Goal: Check status: Check status

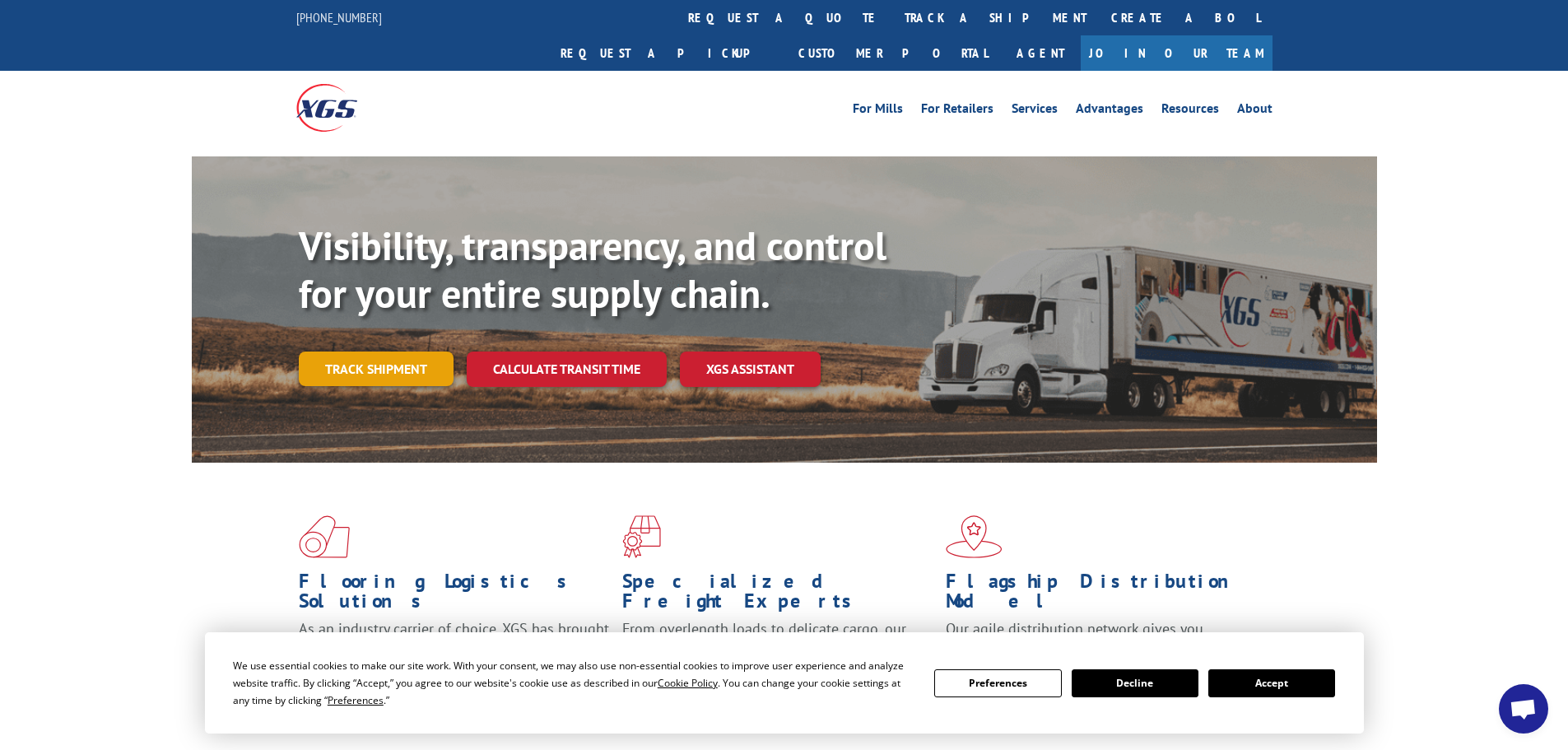
click at [386, 351] on link "Track shipment" at bounding box center [376, 369] width 155 height 35
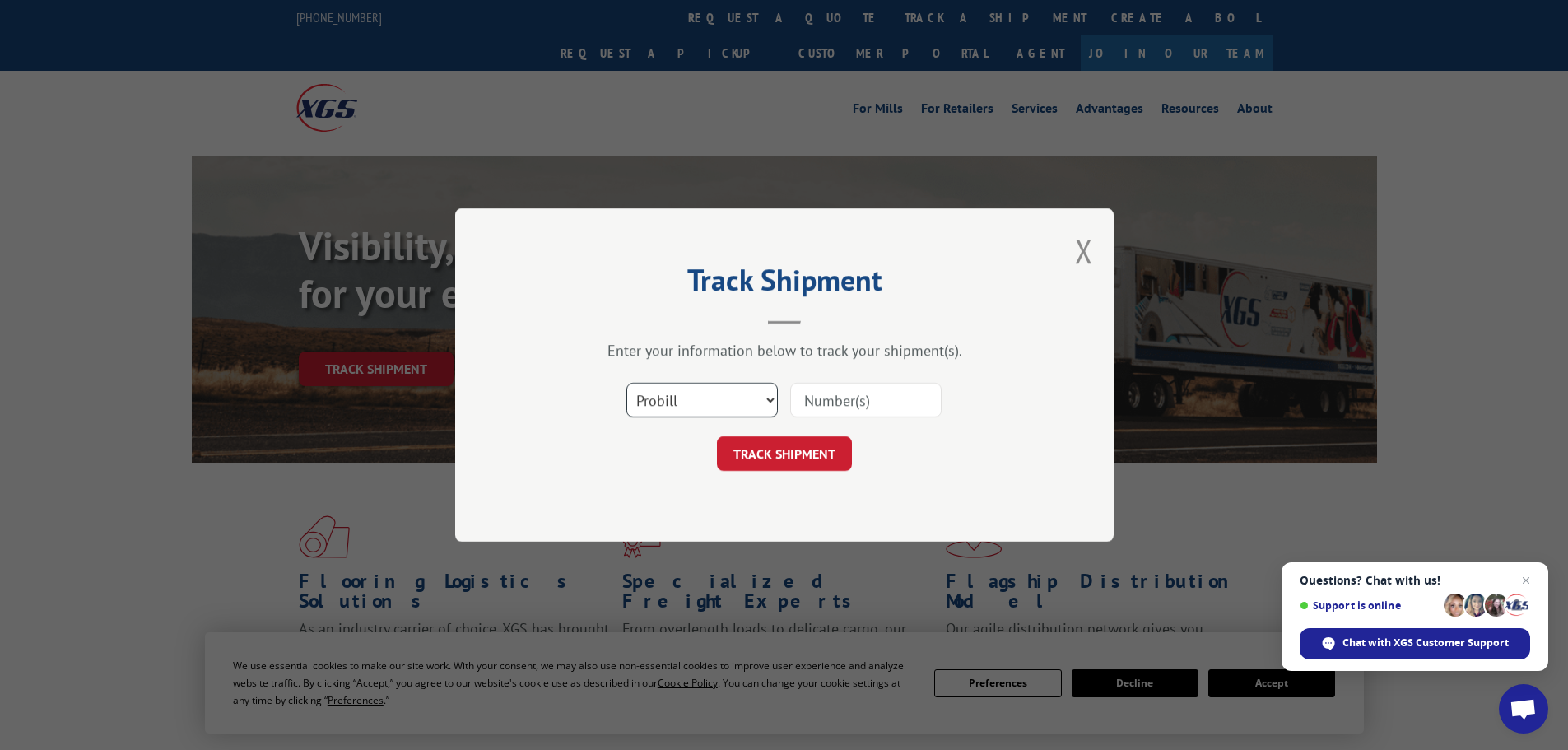
click at [770, 401] on select "Select category... Probill BOL PO" at bounding box center [702, 400] width 151 height 35
select select "bol"
click at [627, 383] on select "Select category... Probill BOL PO" at bounding box center [702, 400] width 151 height 35
paste input "[PHONE_NUMBER]"
type input "("
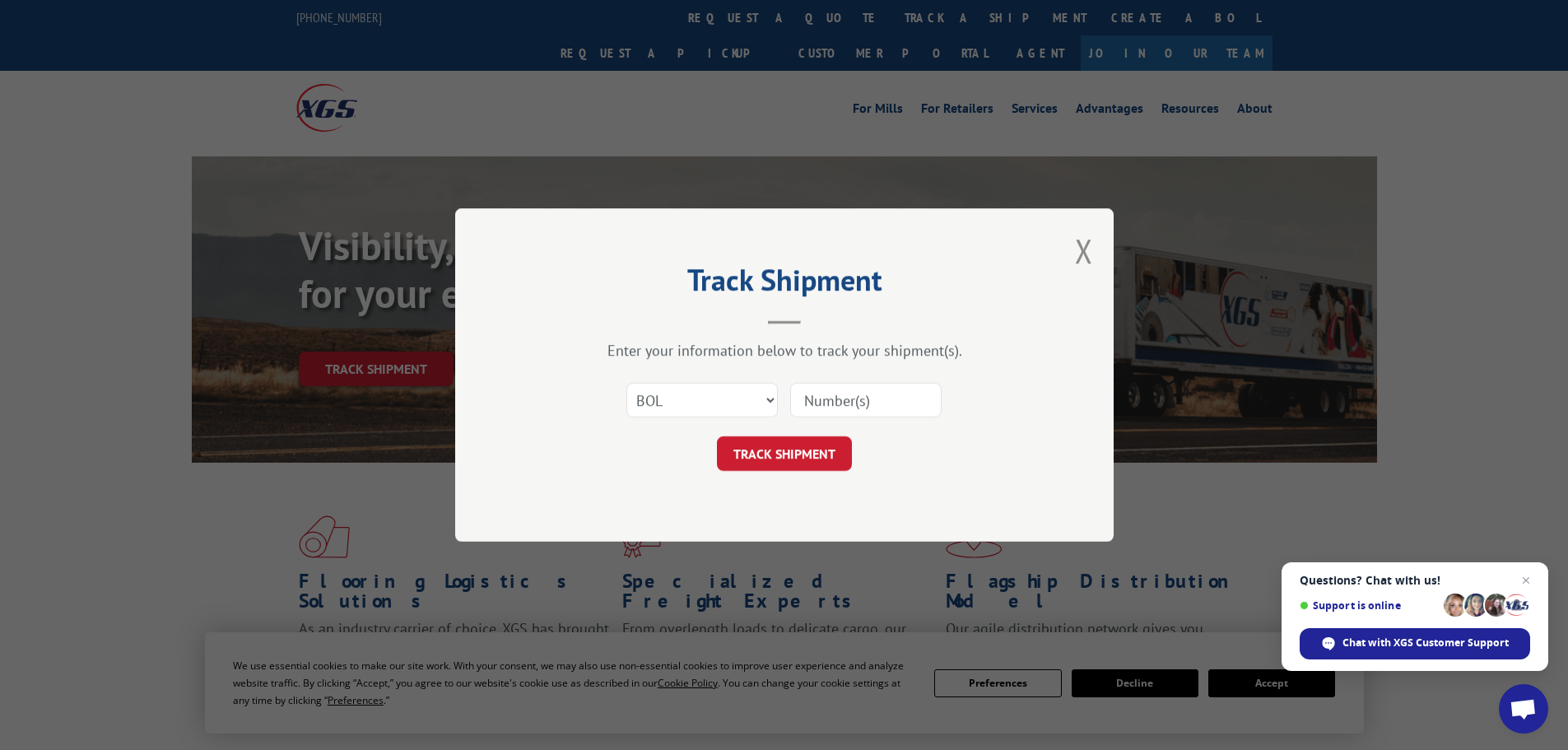
paste input "6897591"
type input "6897591"
click at [802, 449] on button "TRACK SHIPMENT" at bounding box center [784, 453] width 135 height 35
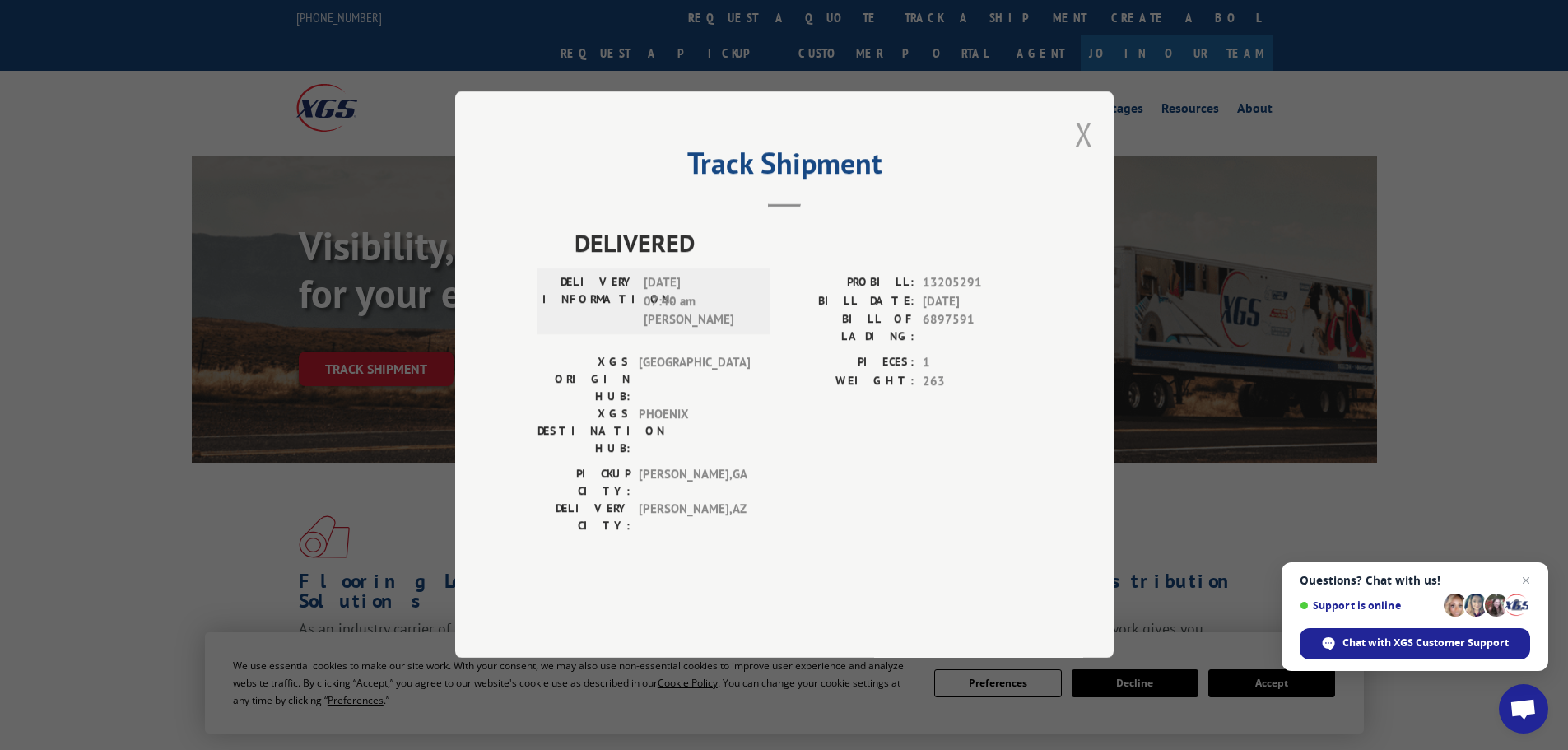
click at [1079, 155] on button "Close modal" at bounding box center [1084, 134] width 18 height 44
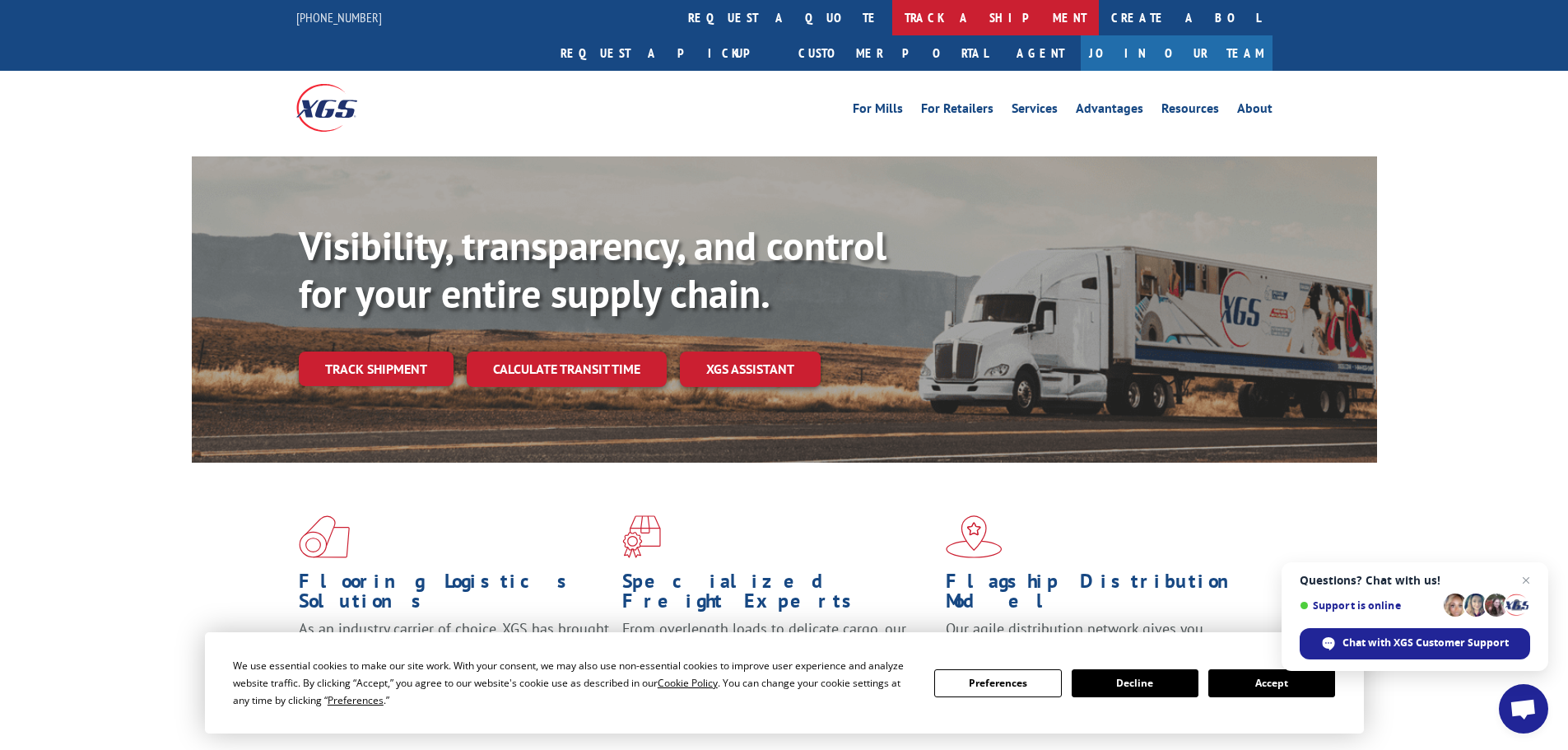
click at [892, 19] on link "track a shipment" at bounding box center [995, 17] width 207 height 36
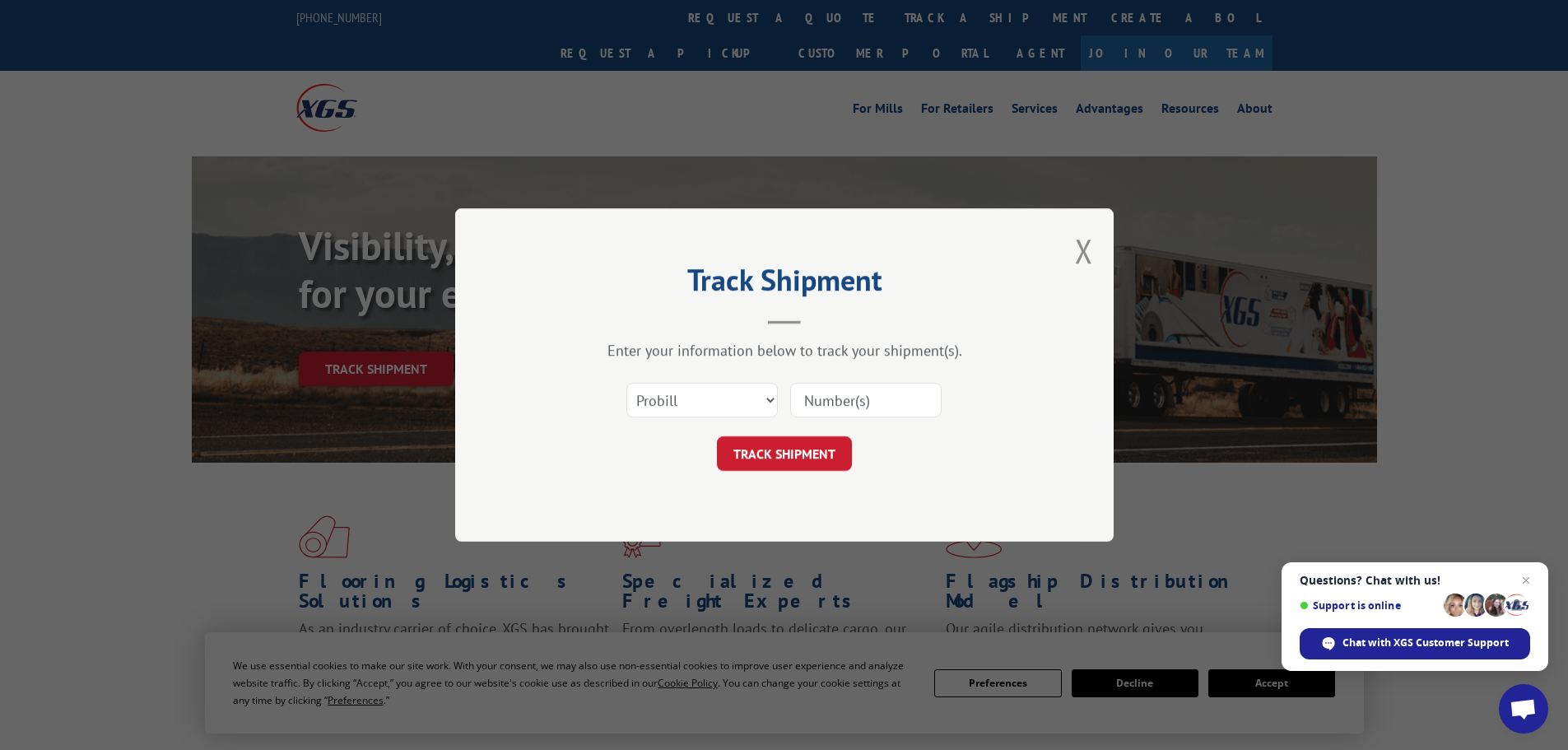
paste input "73591"
type input "73591"
click at [777, 458] on button "TRACK SHIPMENT" at bounding box center [784, 453] width 135 height 35
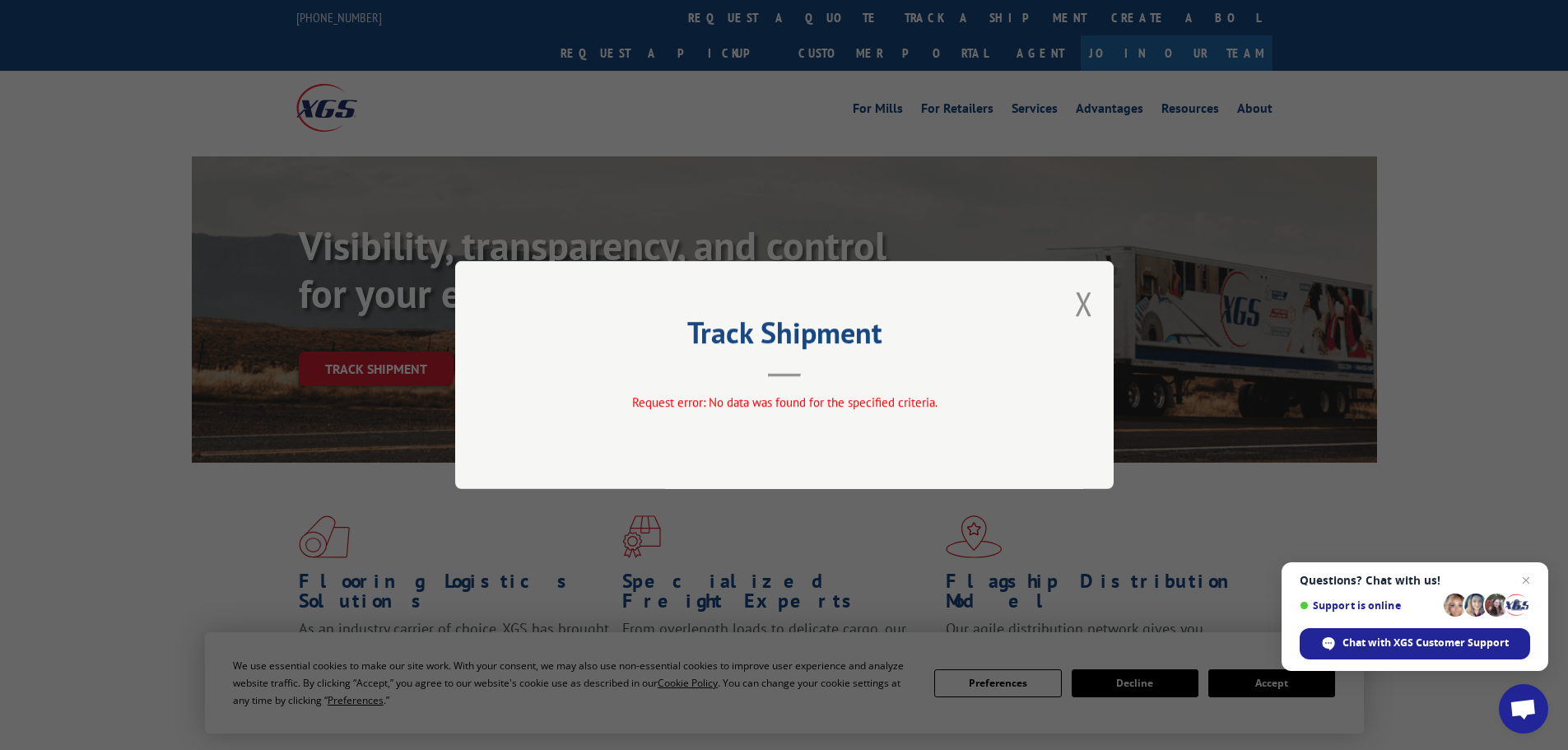
drag, startPoint x: 1093, startPoint y: 297, endPoint x: 1046, endPoint y: 272, distance: 53.2
click at [1093, 298] on button "Close modal" at bounding box center [1084, 303] width 18 height 44
